Goal: Information Seeking & Learning: Learn about a topic

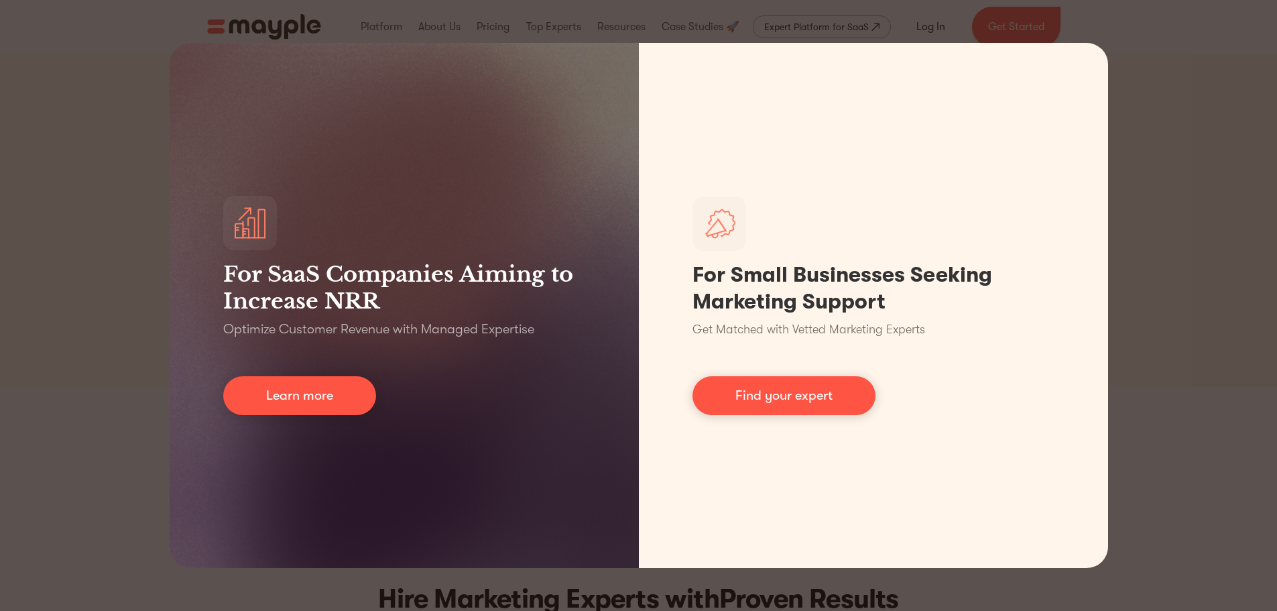
scroll to position [67, 0]
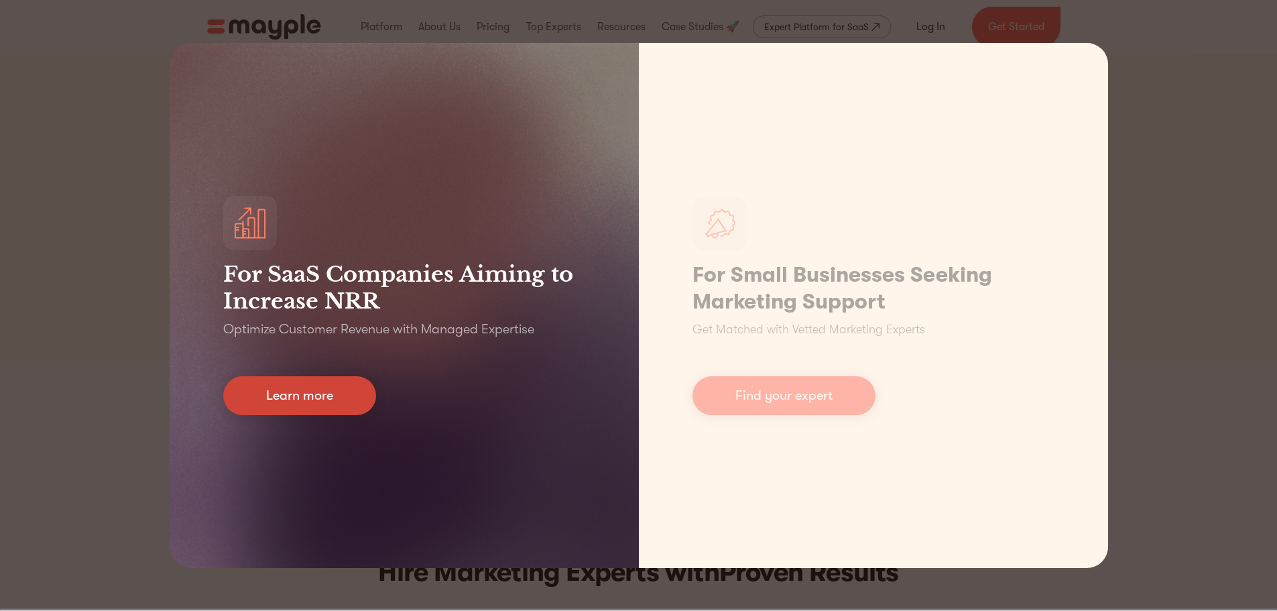
click at [281, 387] on link "Learn more" at bounding box center [299, 395] width 153 height 39
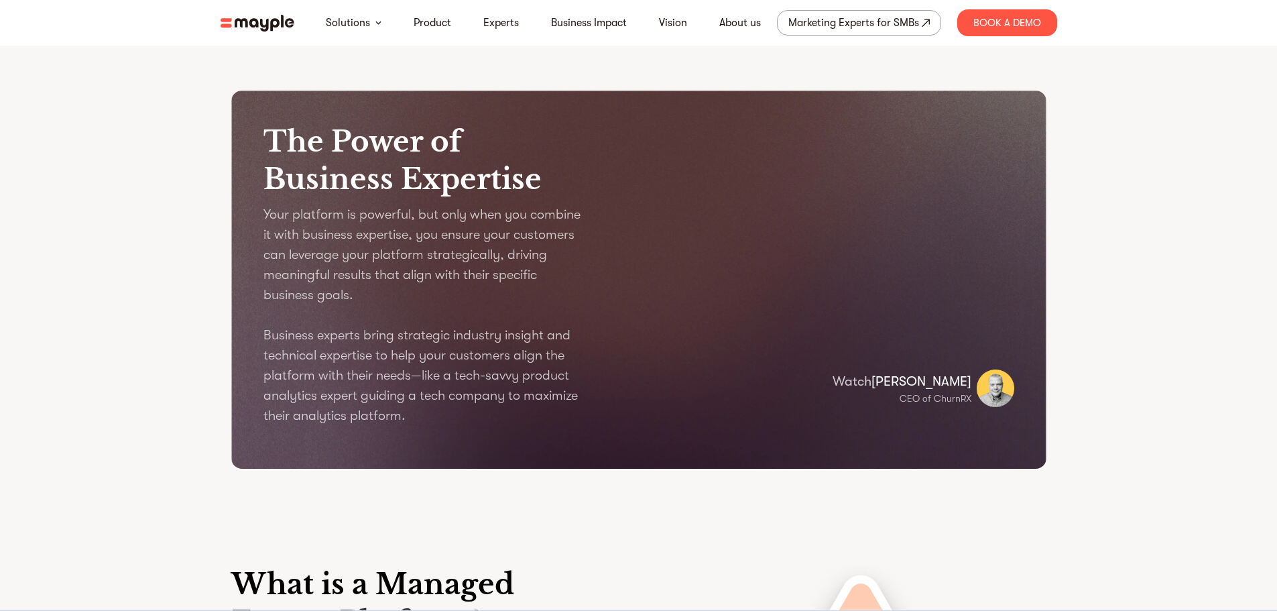
scroll to position [1542, 0]
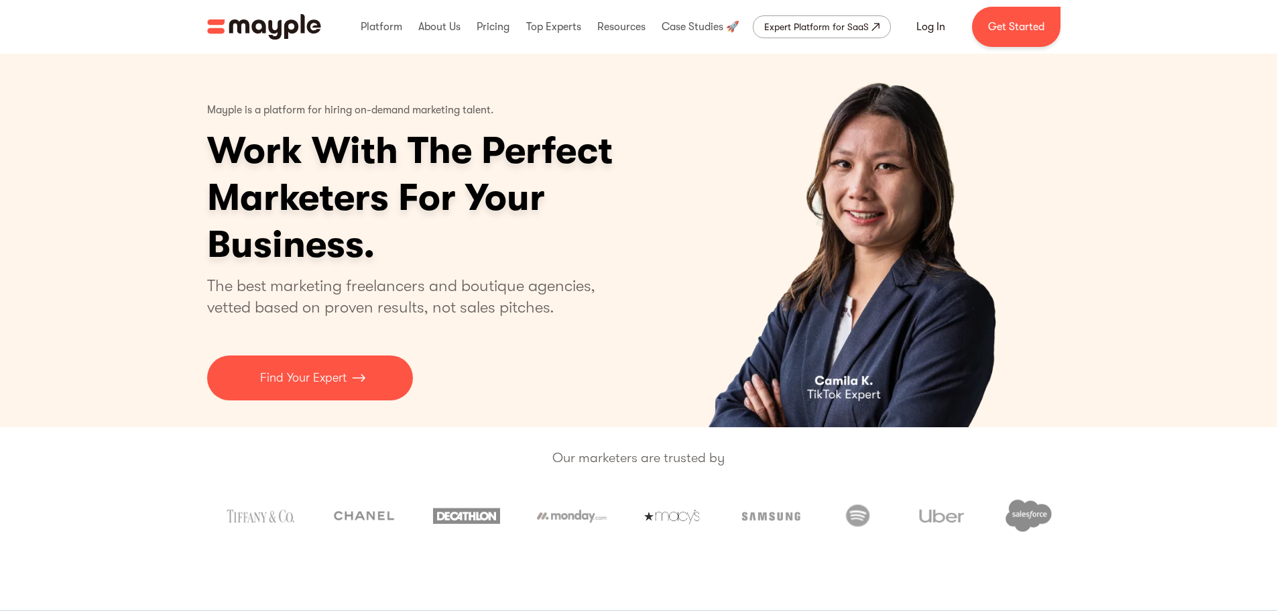
click at [627, 225] on h1 "Work With The Perfect Marketers For Your Business." at bounding box center [461, 197] width 509 height 141
click at [495, 311] on p "The best marketing freelancers and boutique agencies, vetted based on proven re…" at bounding box center [409, 296] width 404 height 43
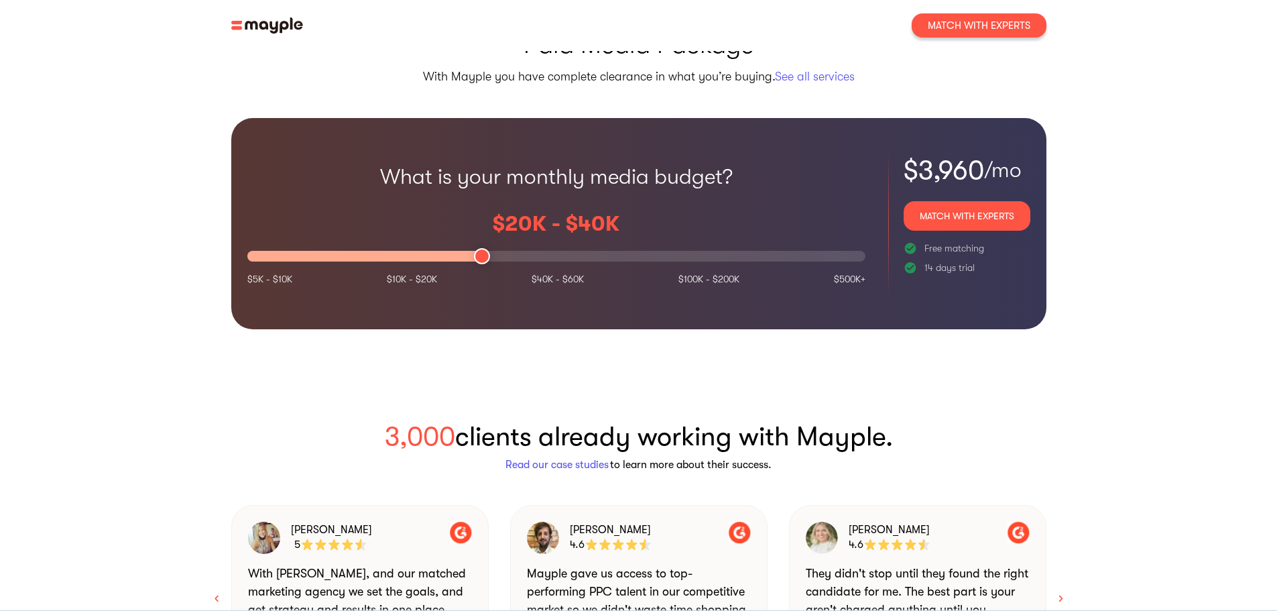
scroll to position [1207, 0]
